Goal: Task Accomplishment & Management: Use online tool/utility

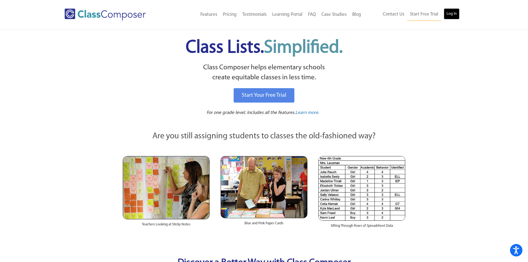
click at [451, 15] on link "Log In" at bounding box center [452, 13] width 16 height 11
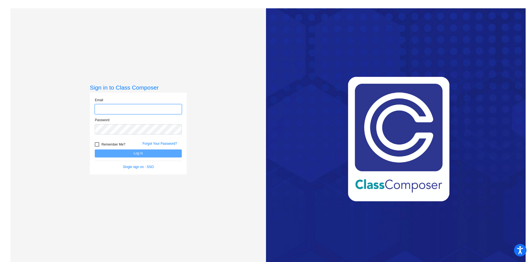
click at [123, 109] on input "email" at bounding box center [138, 109] width 87 height 10
drag, startPoint x: 158, startPoint y: 112, endPoint x: 49, endPoint y: 118, distance: 109.7
click at [50, 117] on div "Sign in to Class Composer Email jenmazur01@gmail.com Password Remember Me? Forg…" at bounding box center [139, 139] width 256 height 262
type input "mazurj@gaylordk12.mi.us"
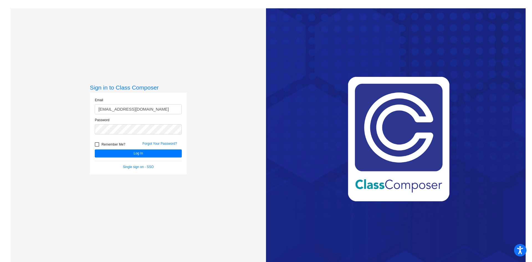
click at [96, 145] on div at bounding box center [97, 144] width 4 height 4
click at [97, 147] on input "Remember Me?" at bounding box center [97, 147] width 0 height 0
checkbox input "true"
click at [112, 156] on button "Log In" at bounding box center [138, 153] width 87 height 8
click at [127, 109] on input "mazurj@gaylordk12.mi.us" at bounding box center [138, 109] width 87 height 10
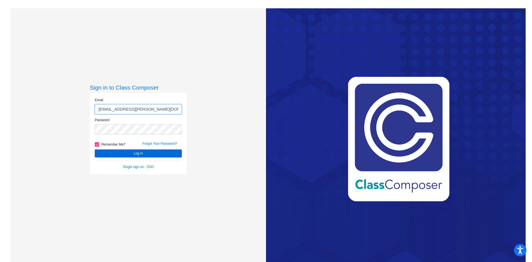
type input "mazurj@gaylord.k12.mi.us"
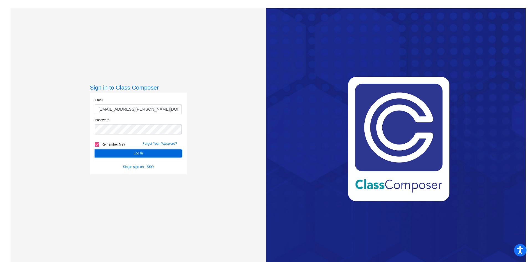
click at [154, 151] on button "Log In" at bounding box center [138, 153] width 87 height 8
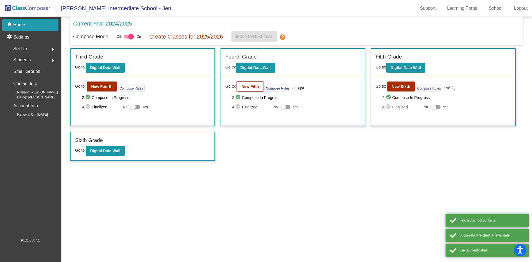
click at [246, 85] on b "New Fifth" at bounding box center [250, 86] width 17 height 4
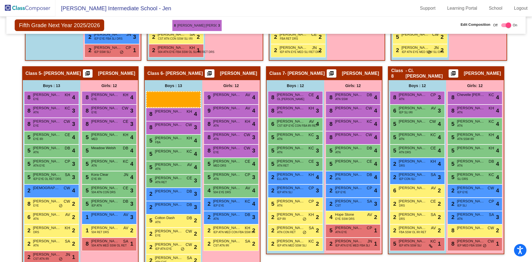
scroll to position [349, 0]
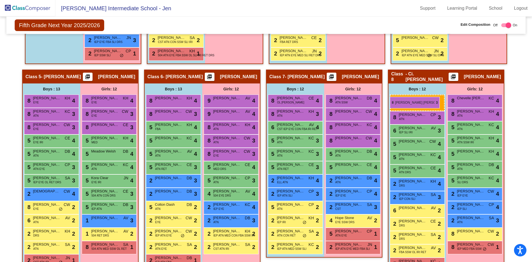
drag, startPoint x: 161, startPoint y: 115, endPoint x: 390, endPoint y: 96, distance: 230.3
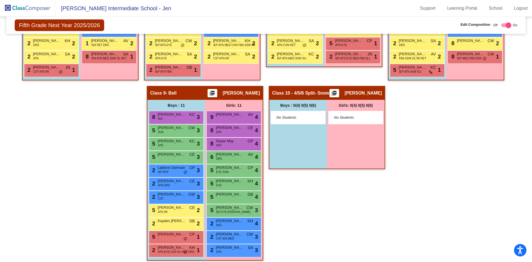
scroll to position [543, 0]
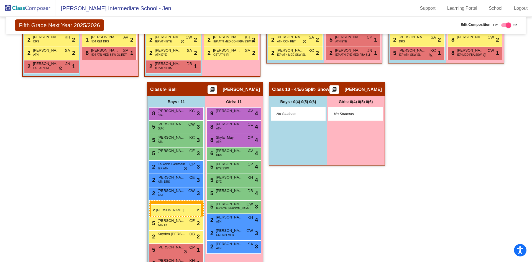
drag, startPoint x: 426, startPoint y: 51, endPoint x: 151, endPoint y: 204, distance: 314.7
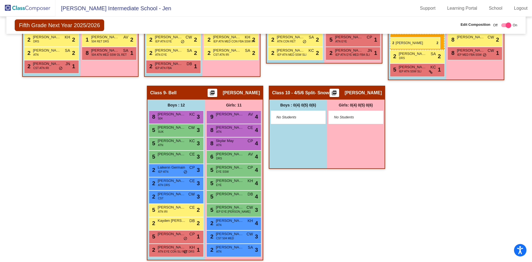
drag, startPoint x: 173, startPoint y: 230, endPoint x: 390, endPoint y: 38, distance: 290.3
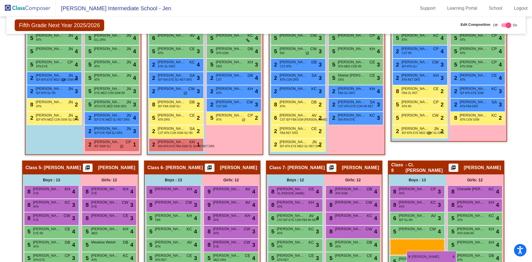
scroll to position [263, 0]
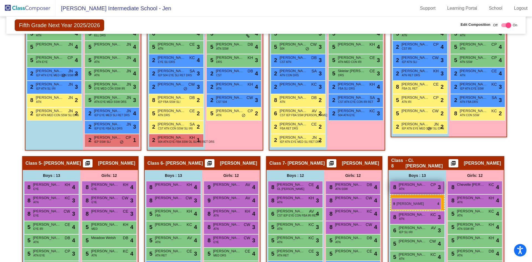
drag, startPoint x: 416, startPoint y: 61, endPoint x: 390, endPoint y: 197, distance: 138.3
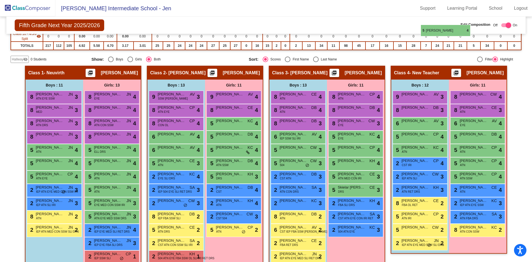
scroll to position [136, 0]
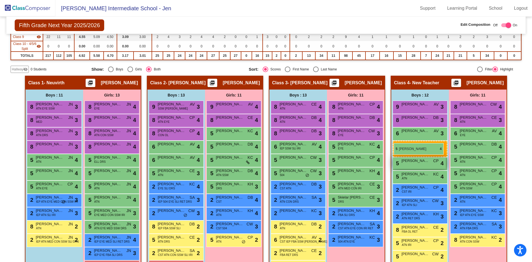
drag, startPoint x: 419, startPoint y: 127, endPoint x: 394, endPoint y: 143, distance: 29.4
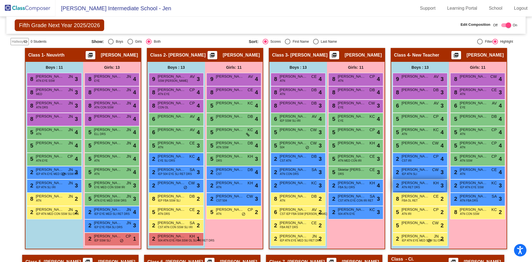
scroll to position [275, 0]
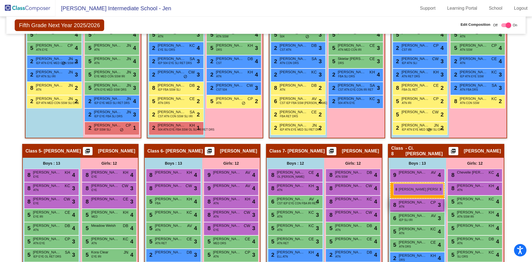
drag, startPoint x: 412, startPoint y: 201, endPoint x: 392, endPoint y: 182, distance: 27.5
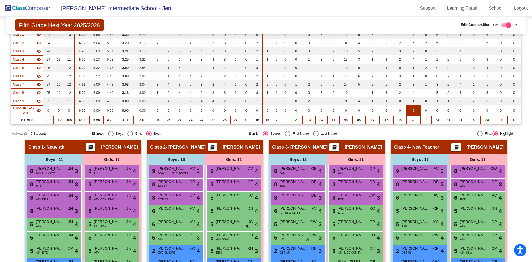
scroll to position [0, 0]
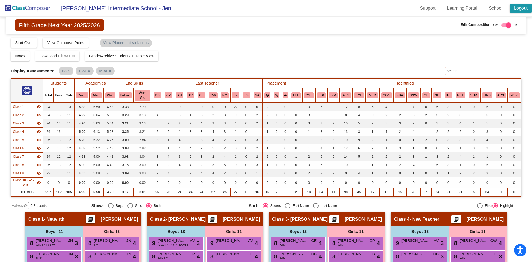
click at [523, 9] on link "Logout" at bounding box center [521, 8] width 22 height 9
